Goal: Task Accomplishment & Management: Use online tool/utility

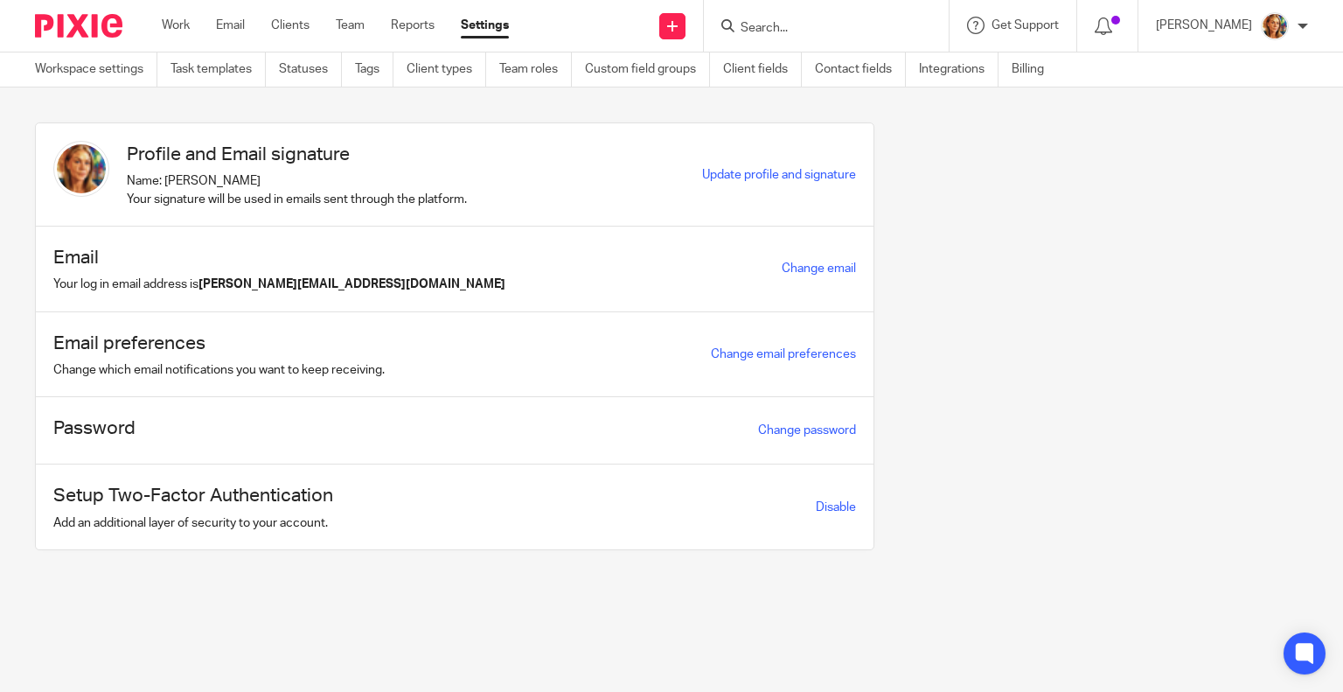
click at [304, 27] on link "Clients" at bounding box center [290, 25] width 38 height 17
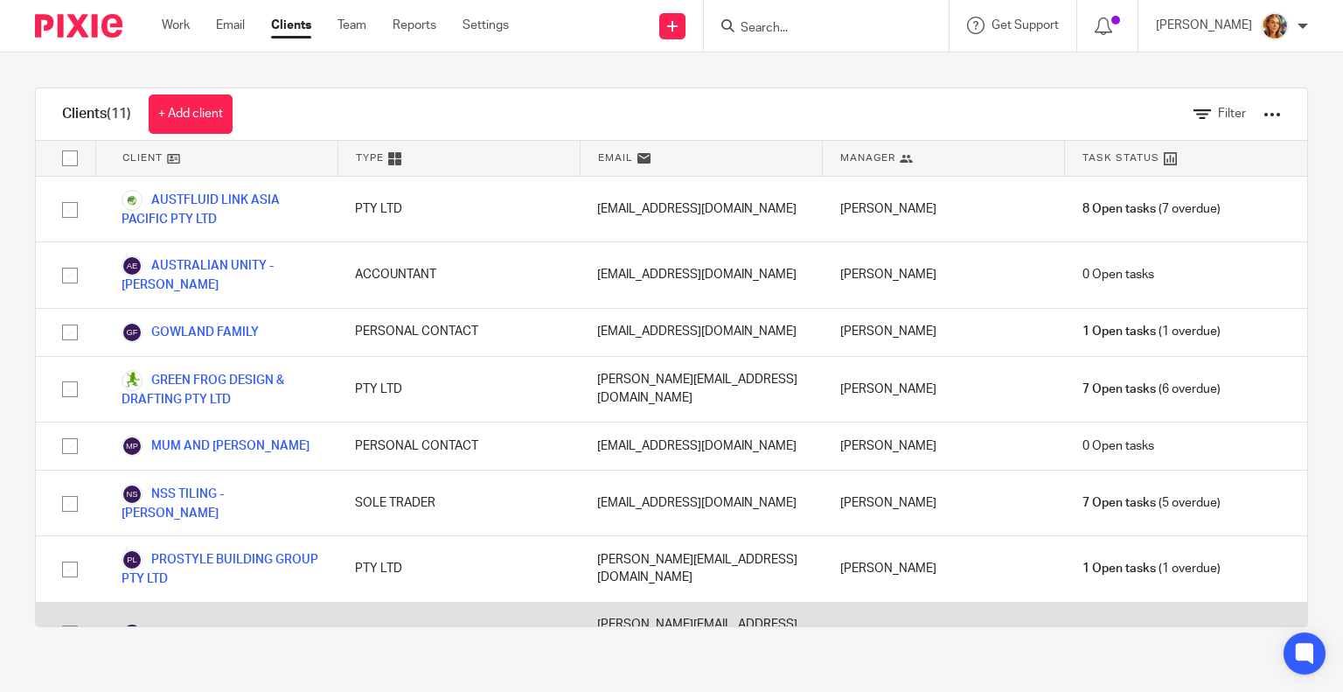
click at [248, 623] on link "PROSTYLE HOMES PTY LTD" at bounding box center [215, 633] width 187 height 21
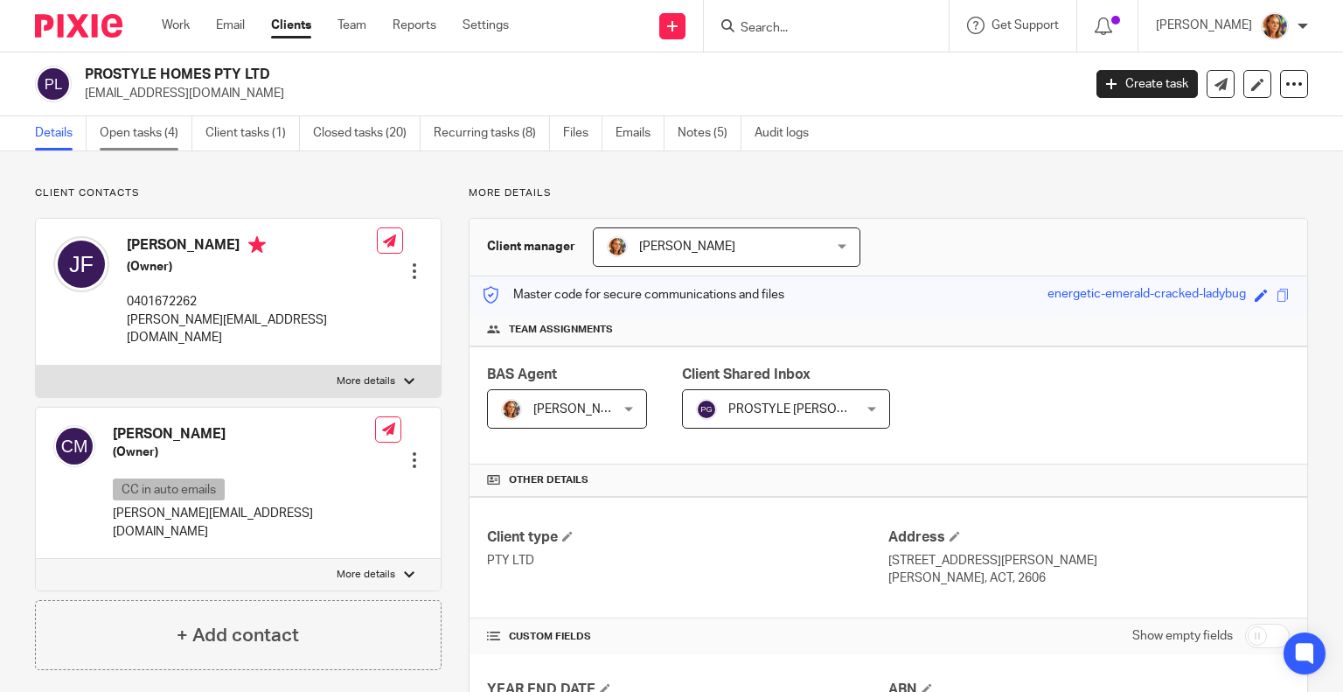
click at [158, 137] on link "Open tasks (4)" at bounding box center [146, 133] width 93 height 34
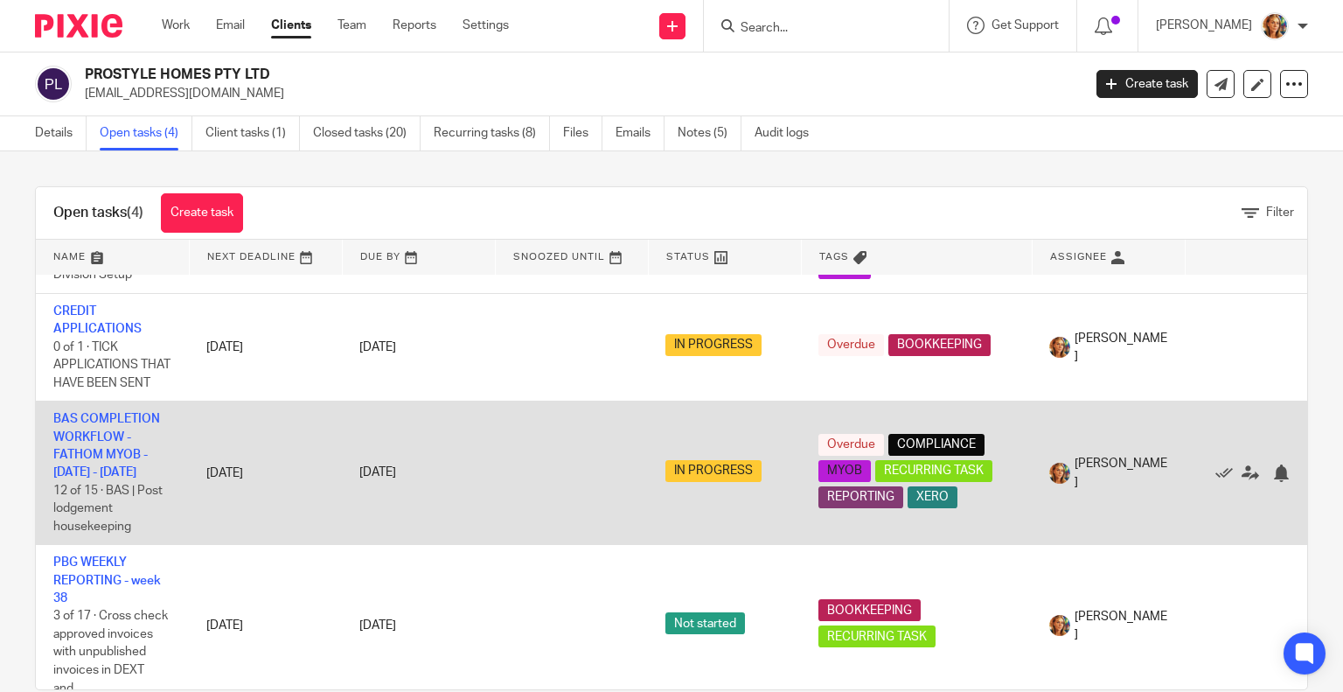
scroll to position [140, 0]
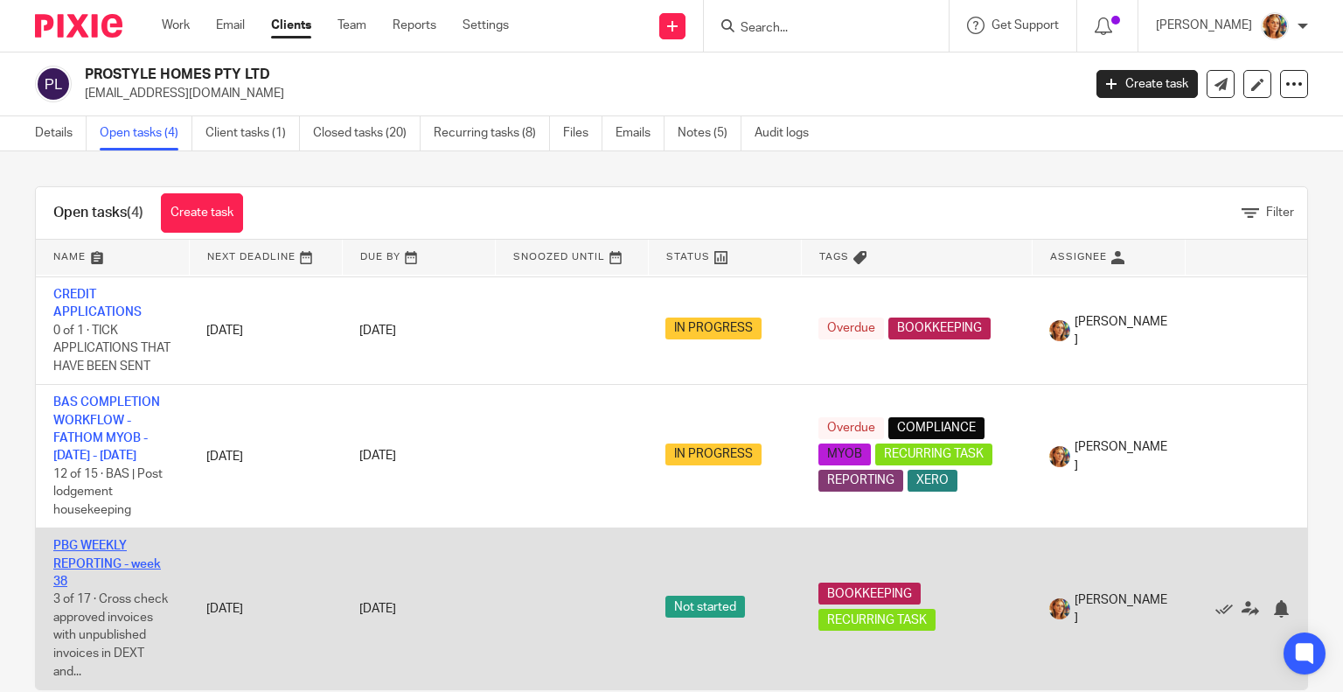
click at [115, 542] on link "PBG WEEKLY REPORTING - week 38" at bounding box center [107, 564] width 108 height 48
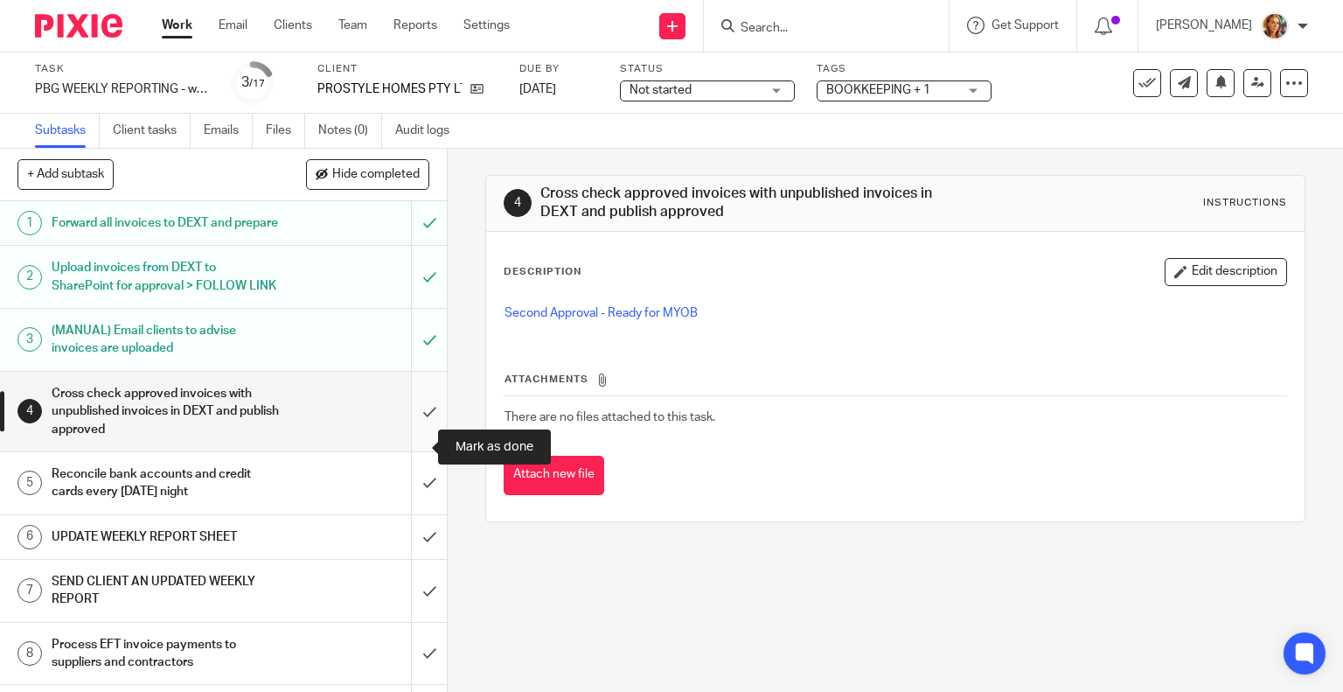
click at [424, 446] on input "submit" at bounding box center [223, 412] width 447 height 80
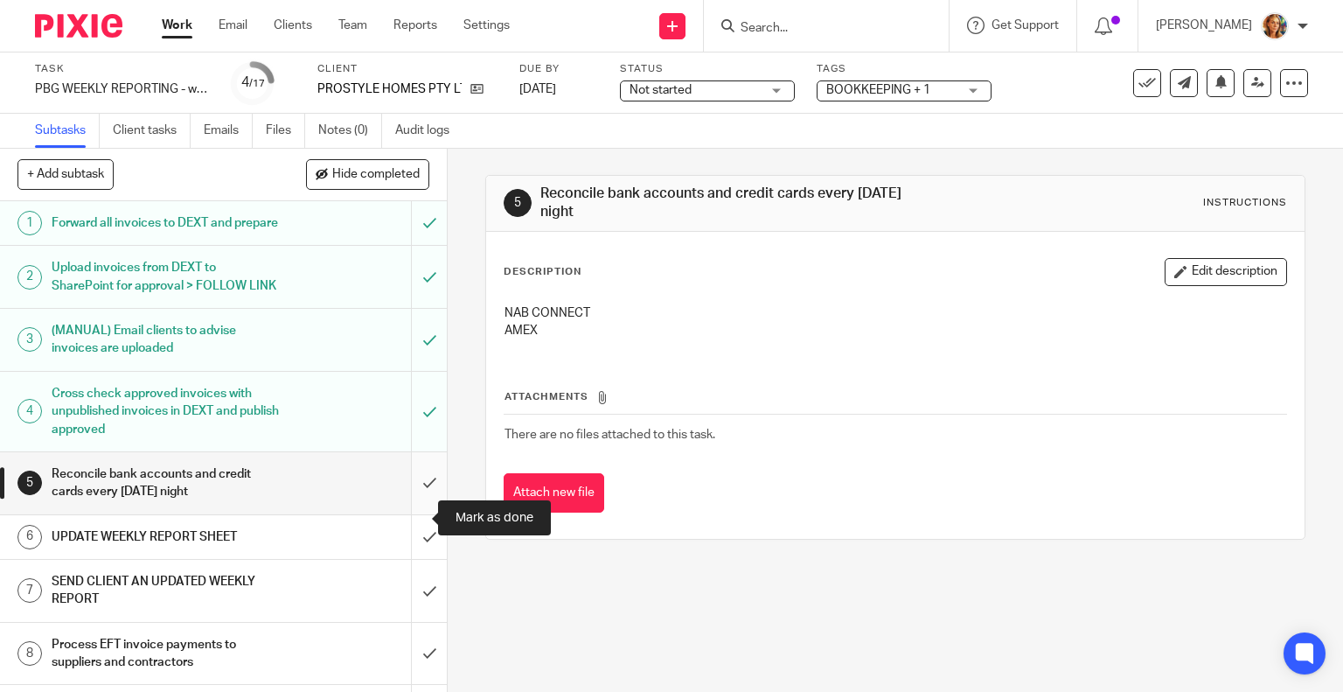
click at [418, 514] on input "submit" at bounding box center [223, 483] width 447 height 62
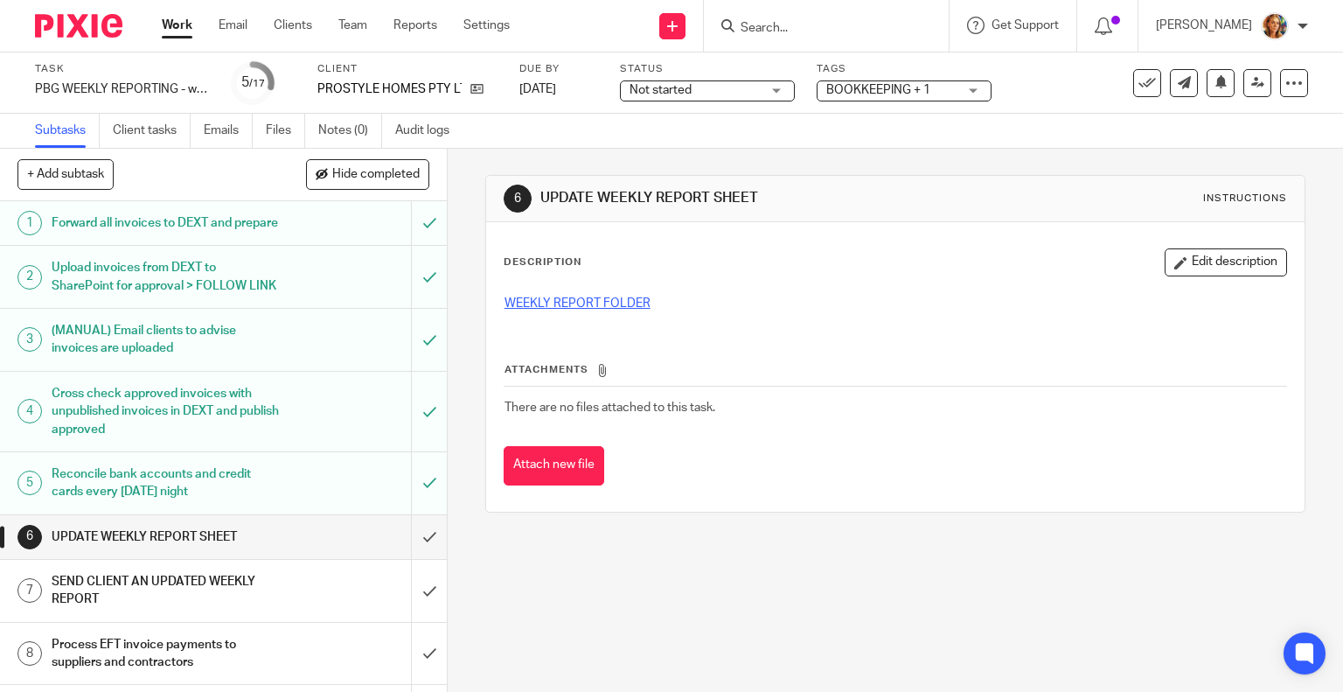
click at [541, 304] on link "WEEKLY REPORT FOLDER" at bounding box center [578, 303] width 146 height 12
click at [420, 559] on input "submit" at bounding box center [223, 537] width 447 height 44
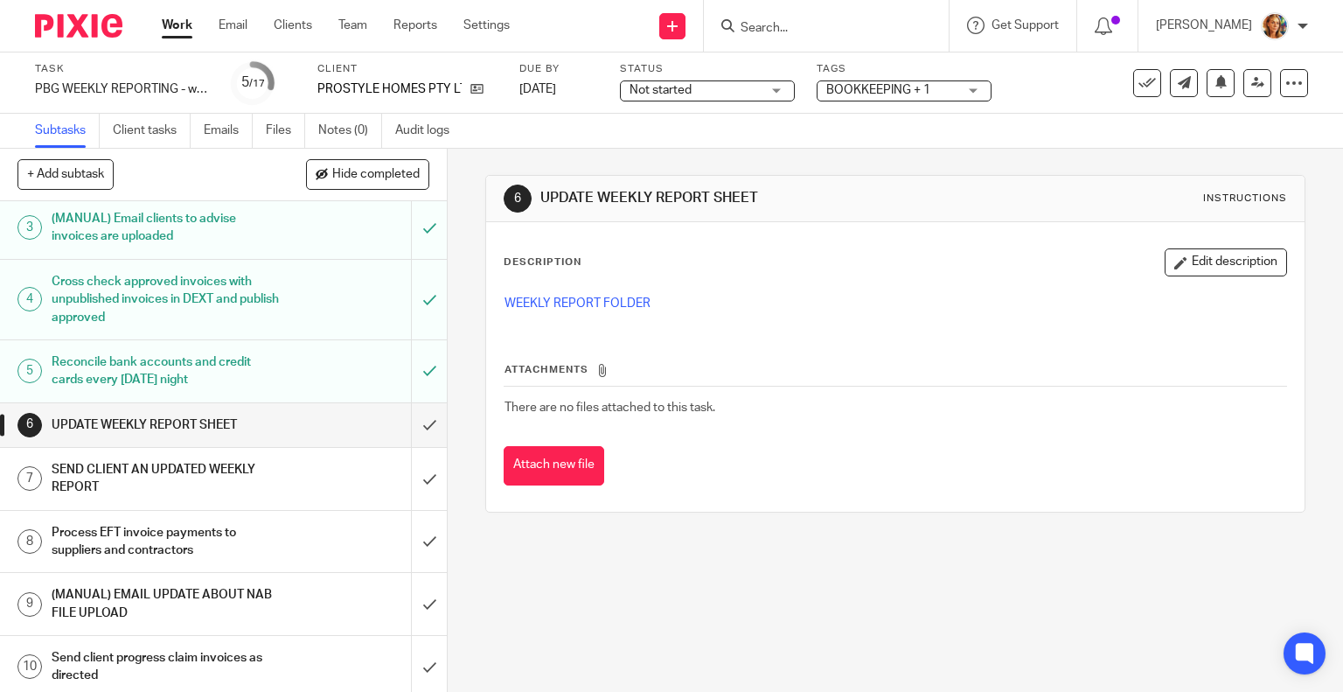
scroll to position [175, 0]
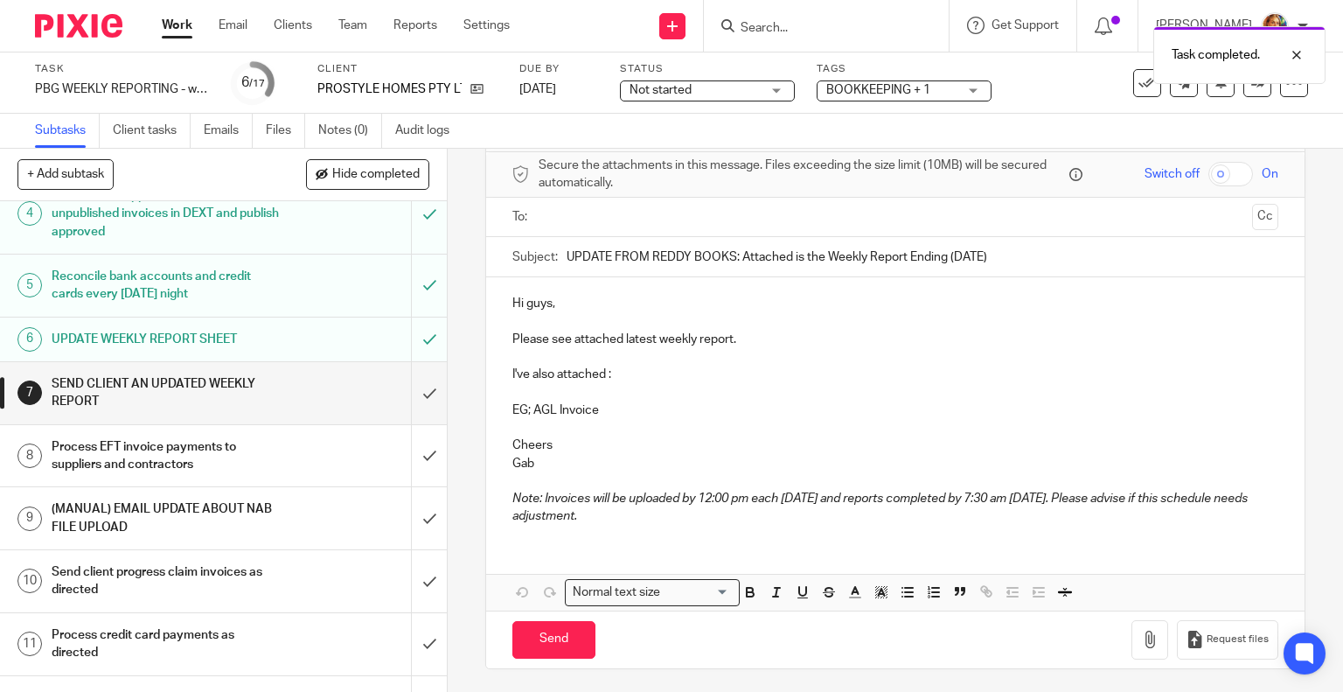
scroll to position [175, 0]
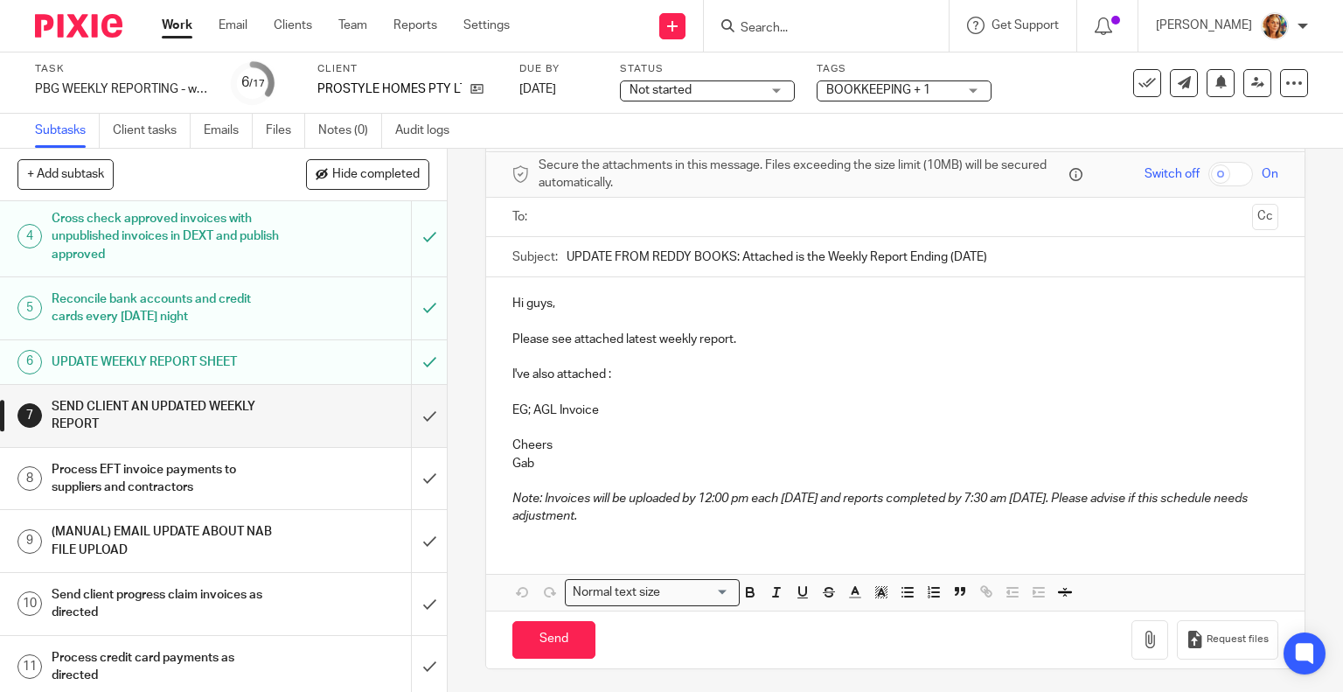
click at [693, 370] on p "I've also attached :" at bounding box center [895, 374] width 767 height 17
drag, startPoint x: 645, startPoint y: 414, endPoint x: 483, endPoint y: 366, distance: 169.6
click at [486, 366] on div "Hi guys, Please see attached latest weekly report. I've also attached : EG; AGL…" at bounding box center [895, 407] width 819 height 261
click at [961, 258] on input "UPDATE FROM REDDY BOOKS: Attached is the Weekly Report Ending (DATE)" at bounding box center [923, 256] width 713 height 39
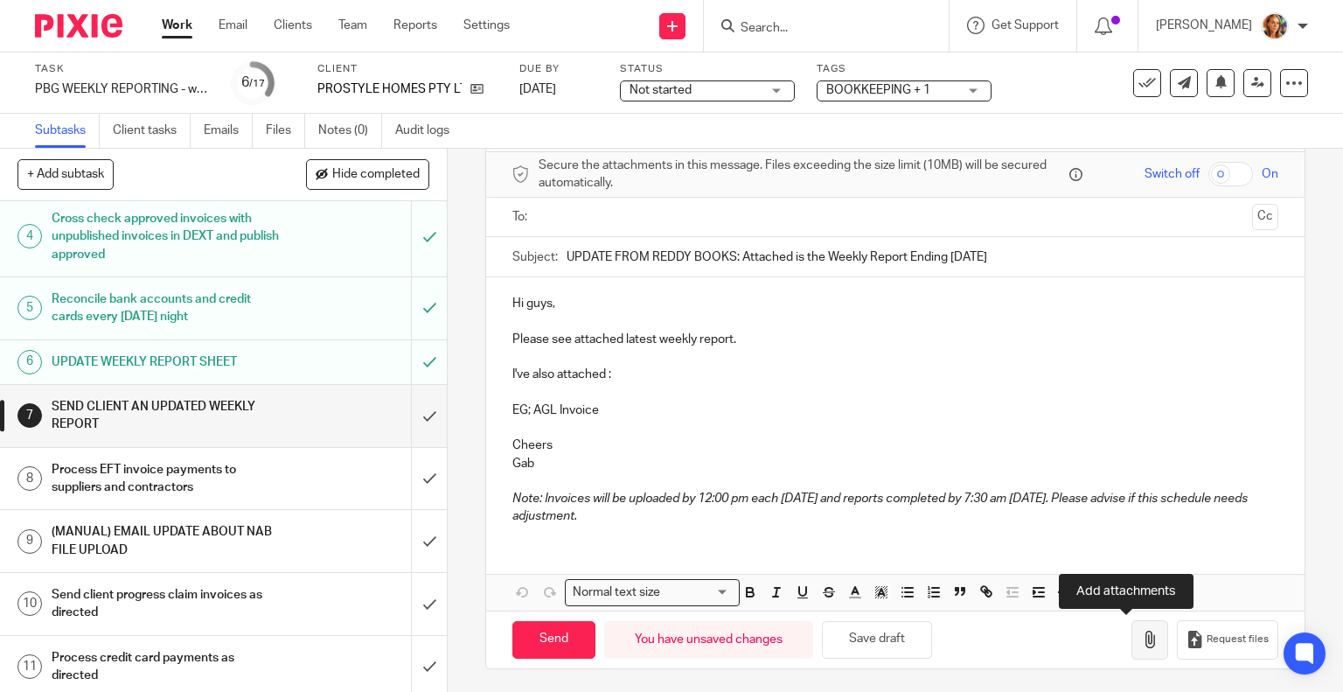
type input "UPDATE FROM REDDY BOOKS: Attached is the Weekly Report Ending [DATE]"
click at [1141, 639] on icon "button" at bounding box center [1149, 639] width 17 height 17
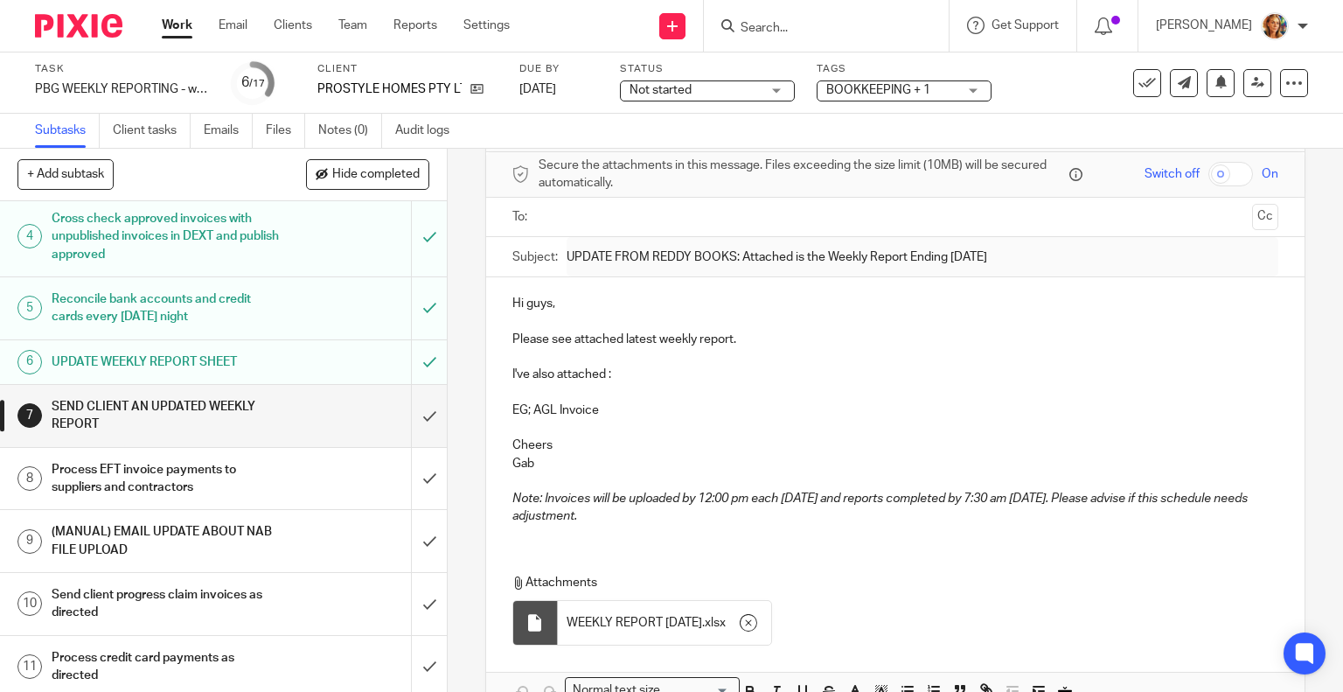
click at [591, 203] on ul at bounding box center [896, 217] width 713 height 29
click at [588, 210] on input "text" at bounding box center [895, 217] width 701 height 20
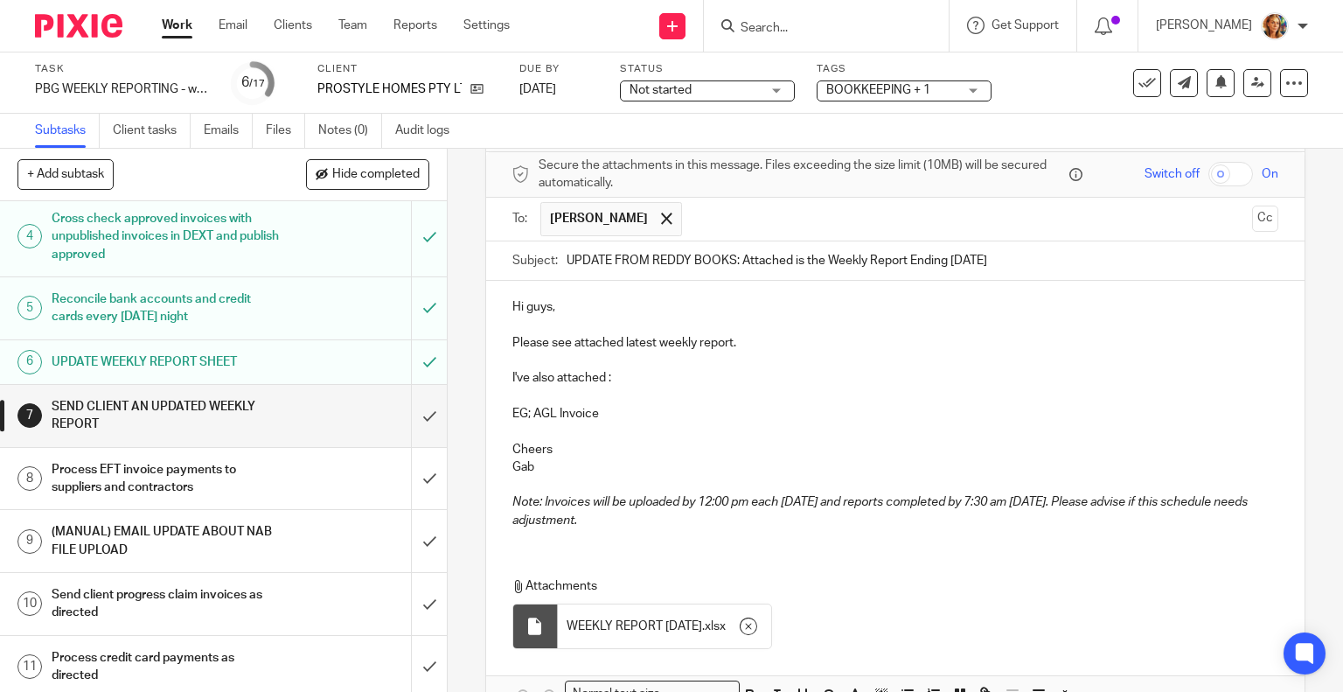
click at [766, 219] on input "text" at bounding box center [968, 219] width 554 height 34
click at [1252, 219] on button "Cc" at bounding box center [1265, 219] width 26 height 26
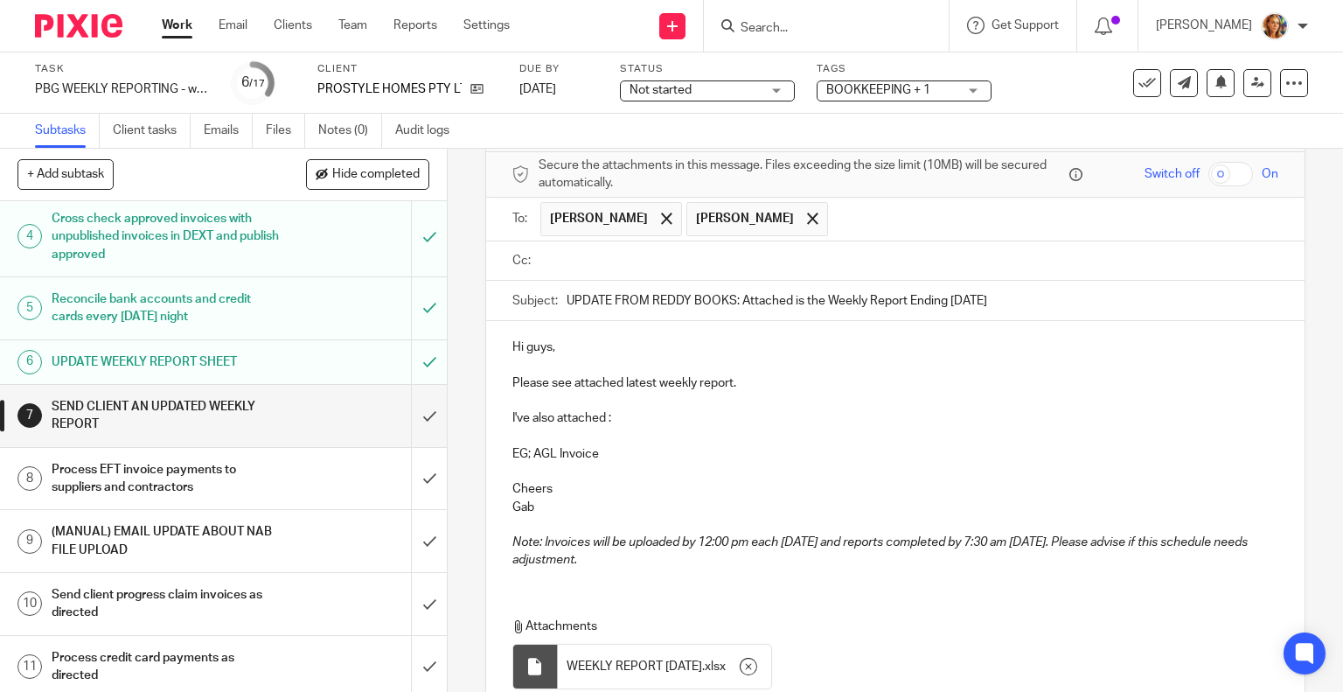
click at [588, 253] on input "text" at bounding box center [908, 261] width 727 height 20
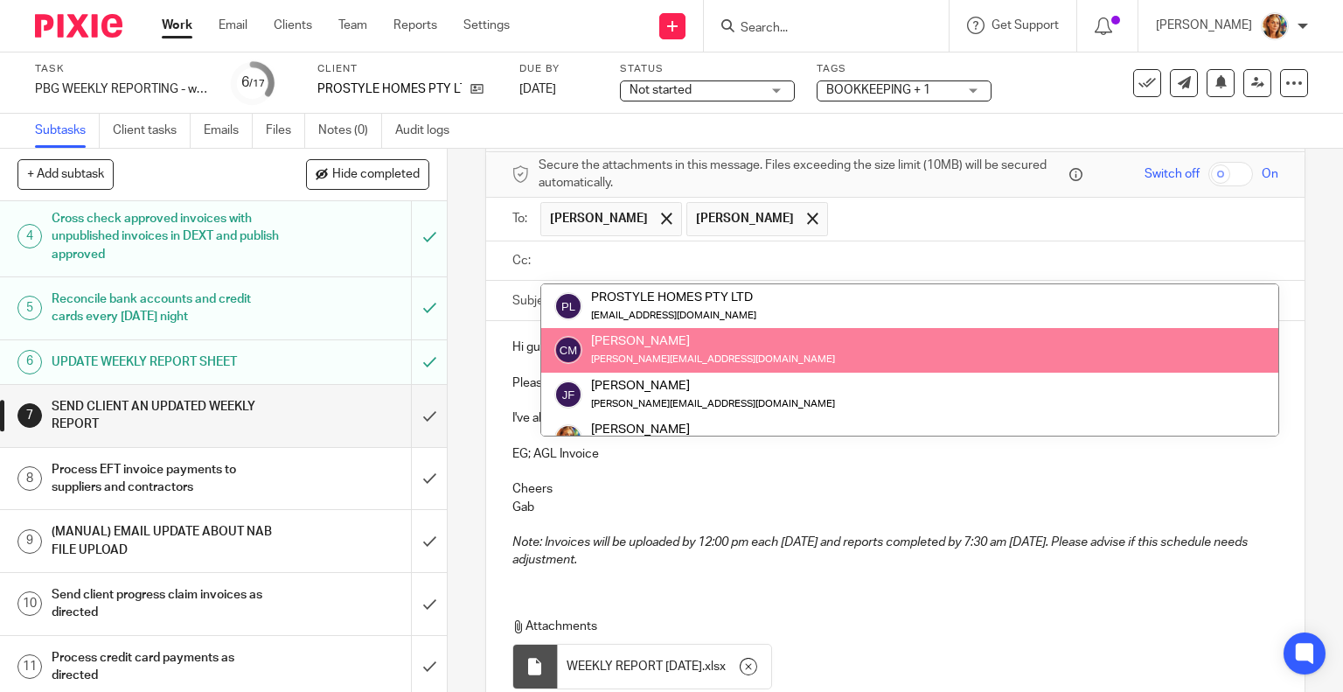
scroll to position [87, 0]
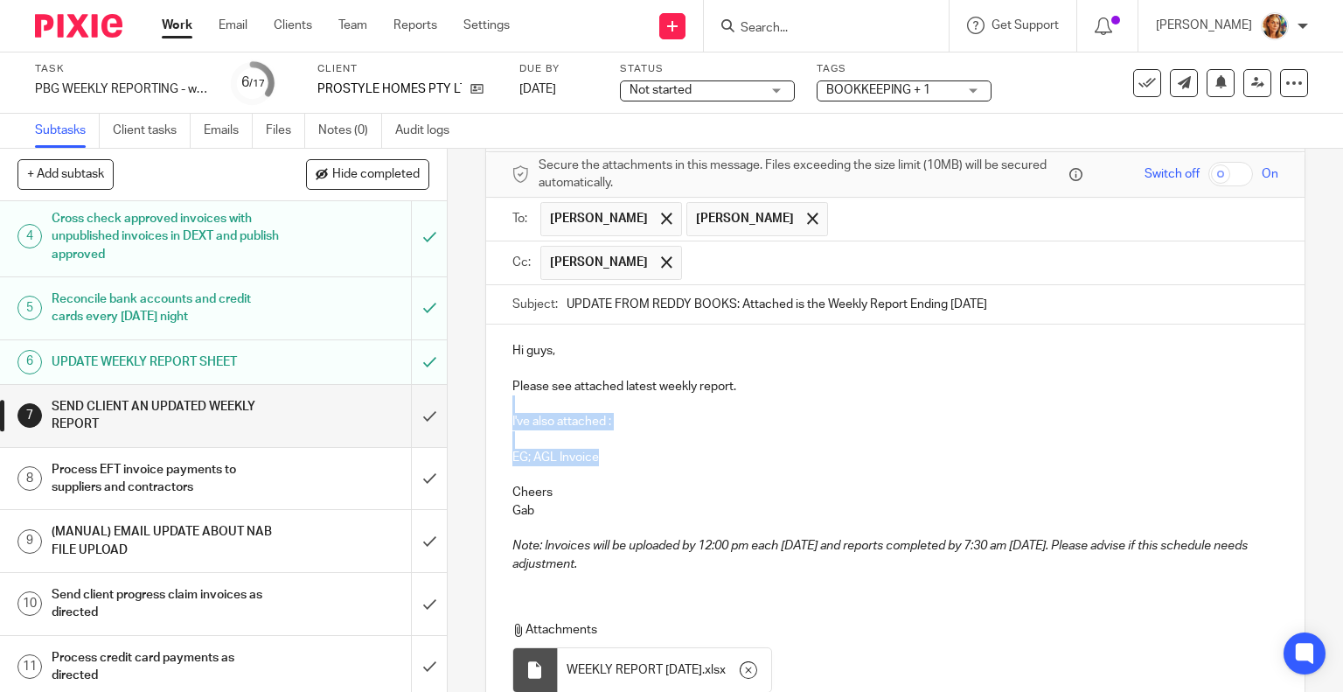
drag, startPoint x: 624, startPoint y: 455, endPoint x: 479, endPoint y: 403, distance: 153.2
click at [486, 403] on div "Hi guys, Please see attached latest weekly report. I've also attached : EG; AGL…" at bounding box center [895, 454] width 819 height 261
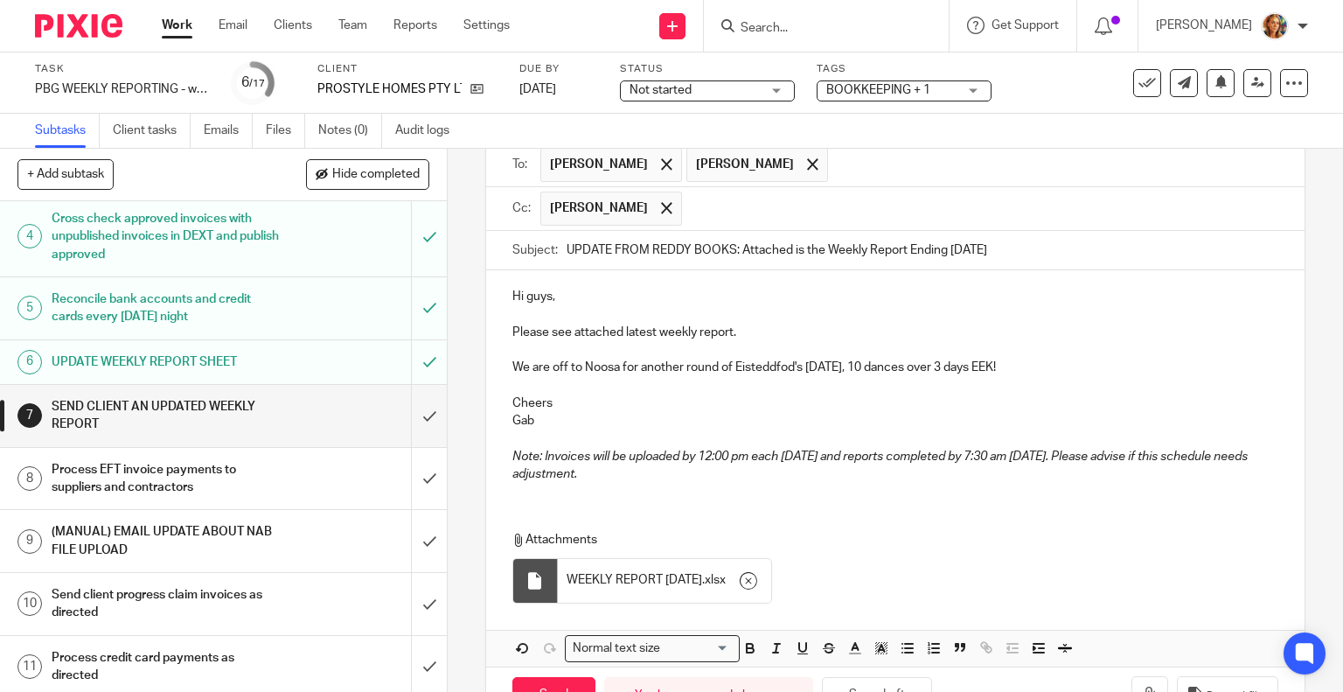
scroll to position [179, 0]
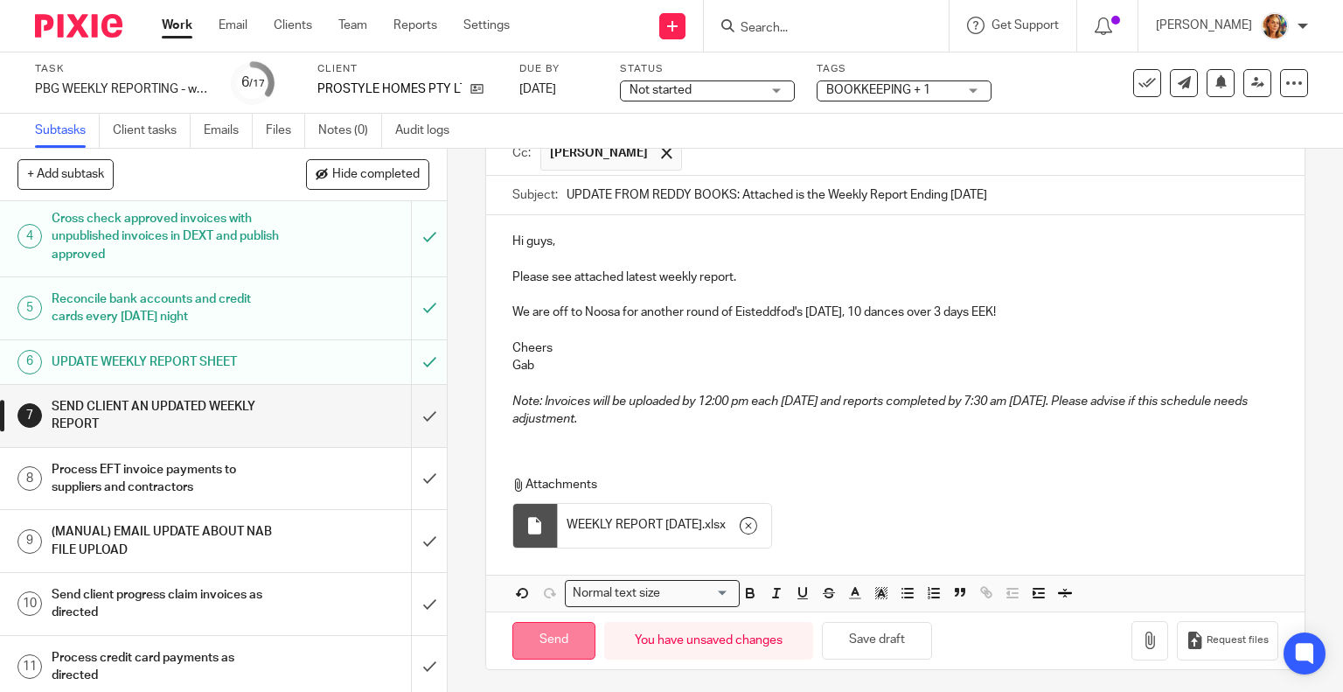
click at [555, 649] on input "Send" at bounding box center [553, 641] width 83 height 38
type input "Sent"
